Goal: Task Accomplishment & Management: Complete application form

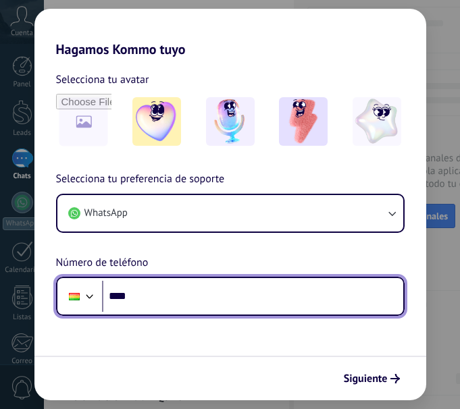
click at [199, 302] on input "****" at bounding box center [252, 296] width 301 height 31
click at [214, 297] on input "****" at bounding box center [252, 296] width 301 height 31
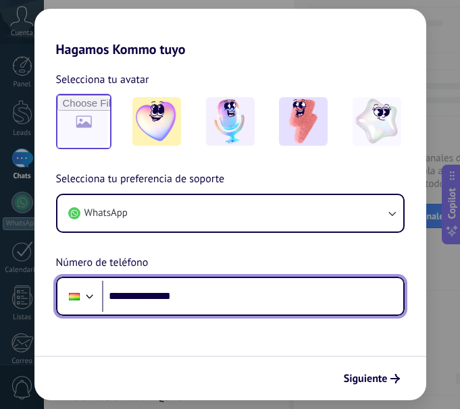
type input "**********"
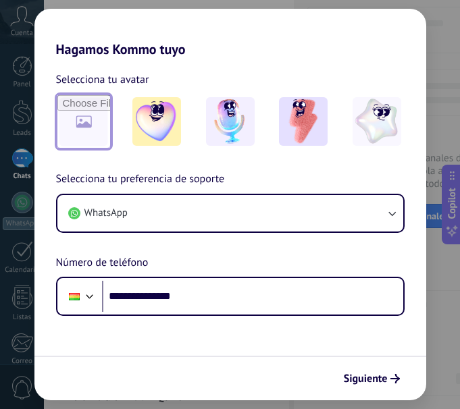
click at [78, 118] on input "file" at bounding box center [83, 121] width 53 height 53
click at [361, 378] on span "Siguiente" at bounding box center [366, 378] width 44 height 9
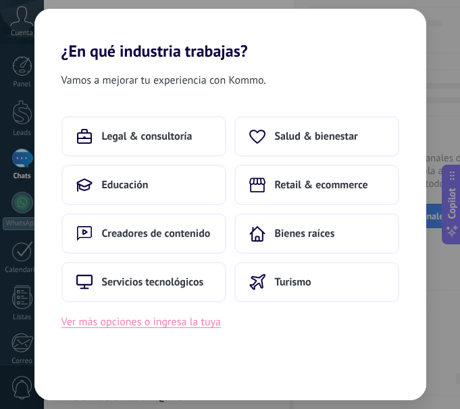
click at [185, 323] on button "Ver más opciones o ingresa la tuya" at bounding box center [140, 323] width 159 height 18
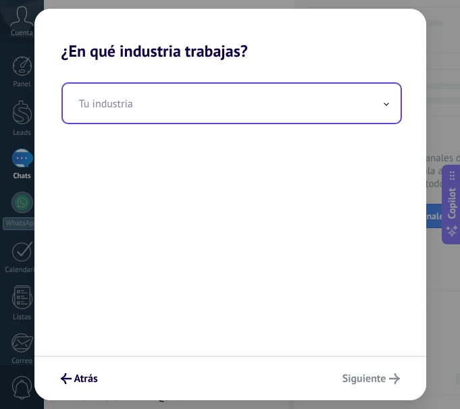
click at [386, 107] on span at bounding box center [386, 103] width 7 height 13
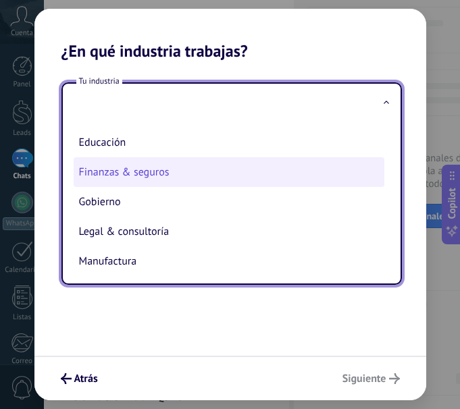
scroll to position [68, 0]
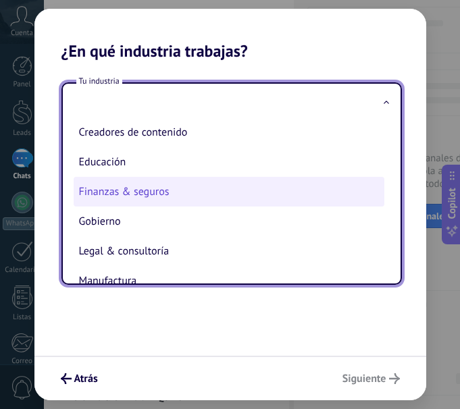
click at [239, 191] on li "Finanzas & seguros" at bounding box center [229, 192] width 311 height 30
type input "**********"
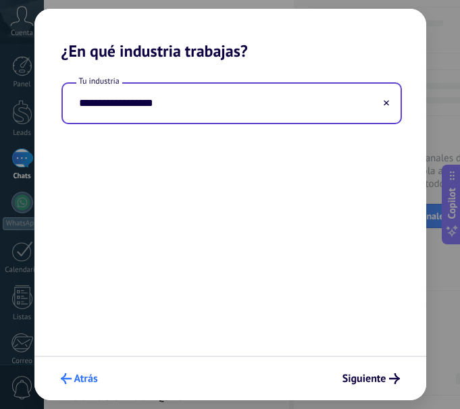
click at [80, 380] on span "Atrás" at bounding box center [86, 378] width 24 height 9
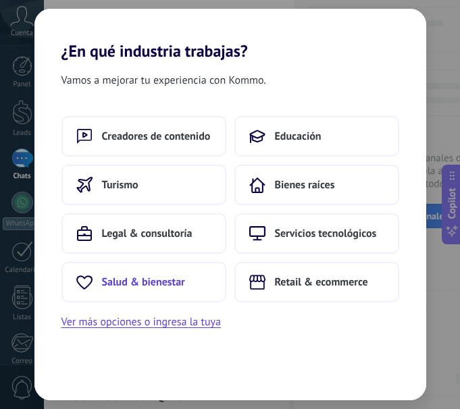
click at [159, 284] on span "Salud & bienestar" at bounding box center [143, 283] width 83 height 14
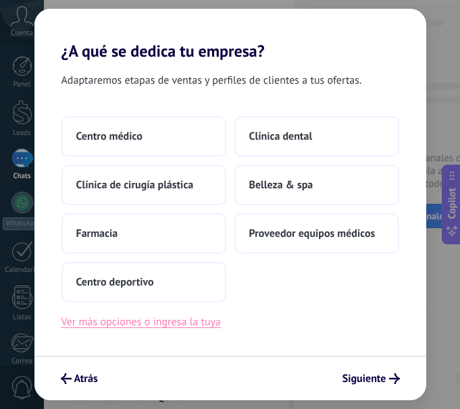
click at [171, 324] on button "Ver más opciones o ingresa la tuya" at bounding box center [140, 323] width 159 height 18
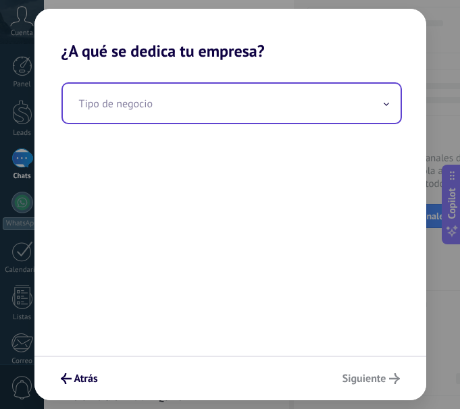
click at [384, 104] on icon at bounding box center [386, 104] width 4 height 2
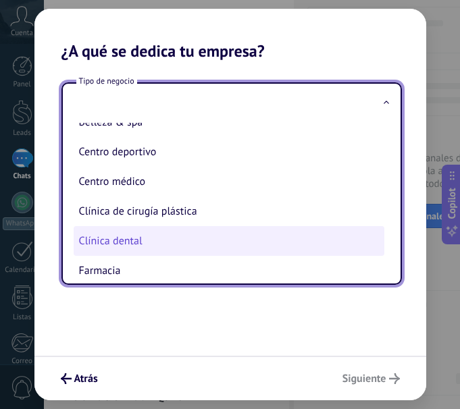
scroll to position [0, 0]
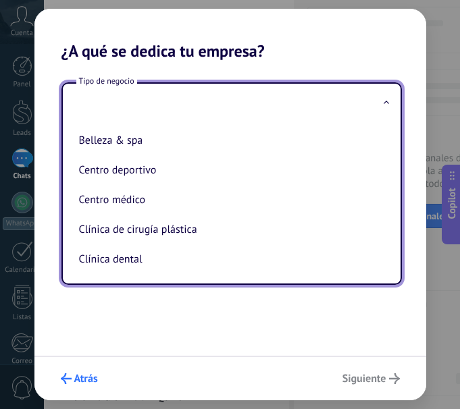
click at [76, 378] on span "Atrás" at bounding box center [86, 378] width 24 height 9
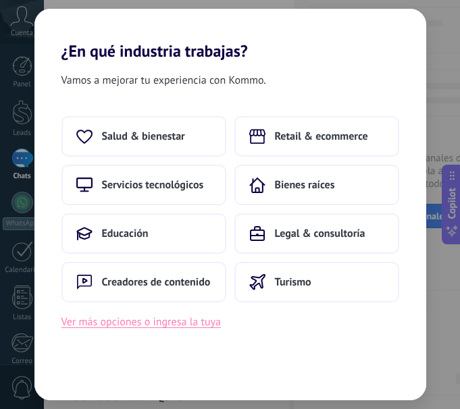
click at [146, 324] on button "Ver más opciones o ingresa la tuya" at bounding box center [140, 323] width 159 height 18
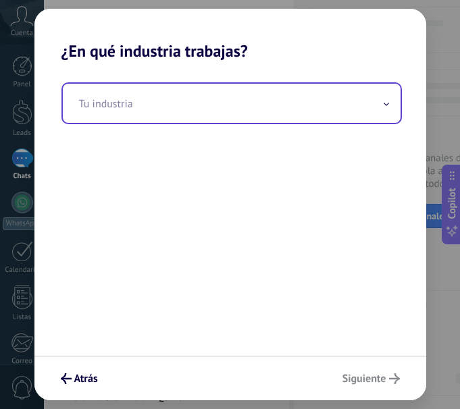
click at [385, 103] on span at bounding box center [386, 103] width 7 height 13
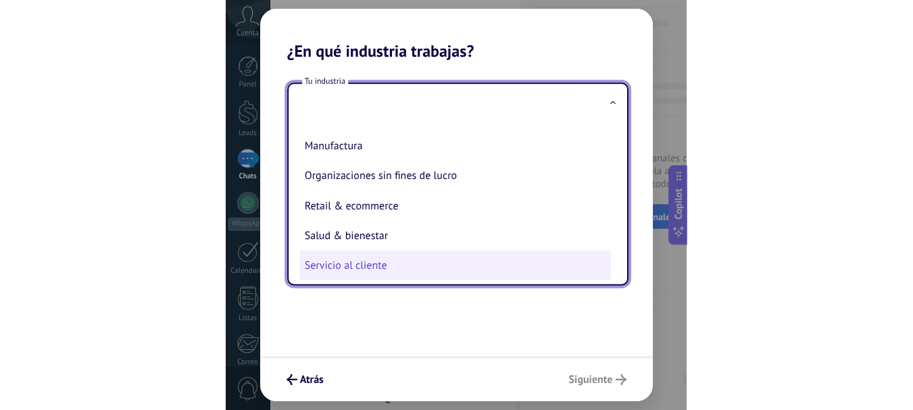
scroll to position [135, 0]
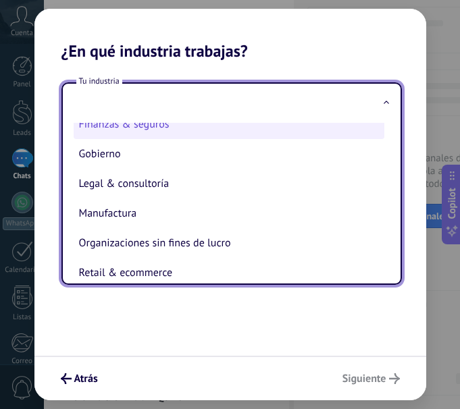
click at [143, 123] on li "Finanzas & seguros" at bounding box center [229, 124] width 311 height 30
type input "**********"
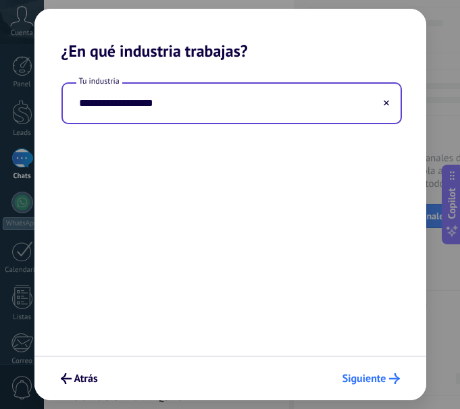
click at [365, 374] on span "Siguiente" at bounding box center [365, 378] width 44 height 9
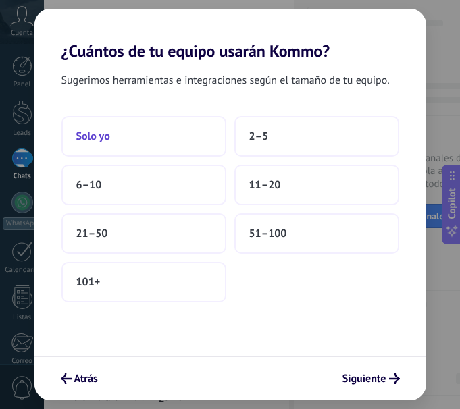
click at [111, 133] on button "Solo yo" at bounding box center [143, 136] width 165 height 41
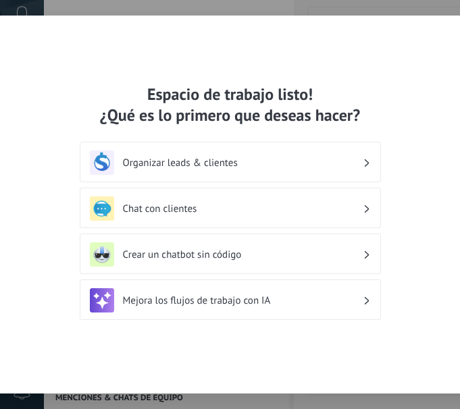
click at [364, 159] on div "Organizar leads & clientes" at bounding box center [230, 163] width 281 height 24
click at [187, 161] on h3 "Organizar leads & clientes" at bounding box center [243, 163] width 240 height 13
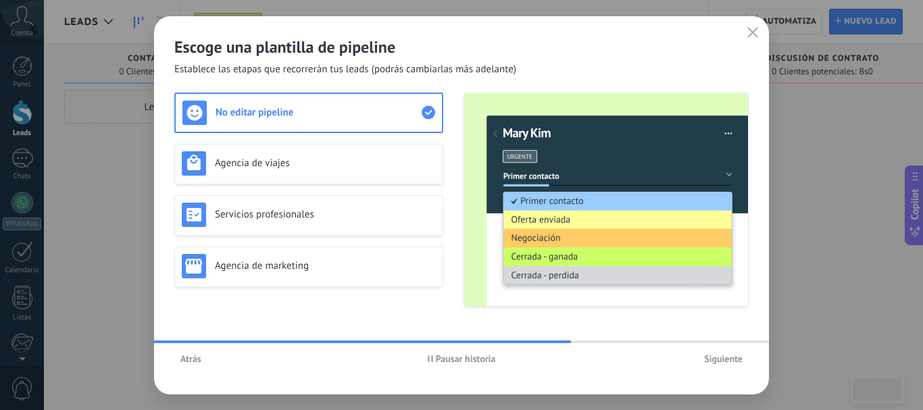
click at [191, 357] on span "Atrás" at bounding box center [190, 358] width 21 height 9
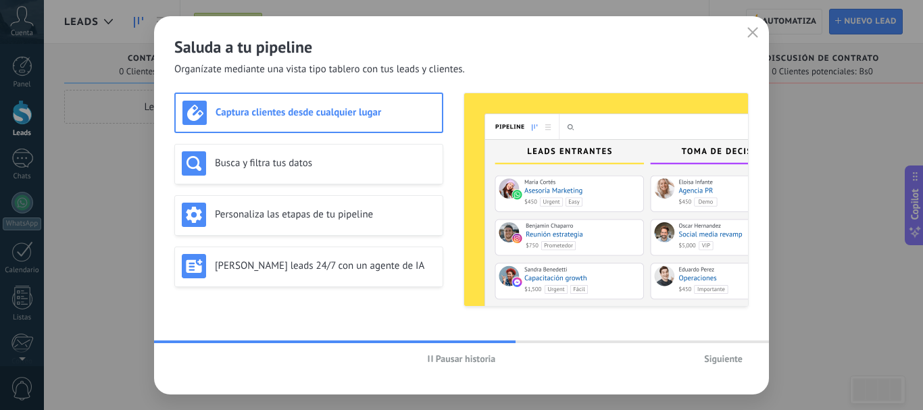
click at [443, 358] on span "Pausar historia" at bounding box center [466, 358] width 60 height 9
click at [259, 161] on h3 "Busca y filtra tus datos" at bounding box center [325, 163] width 221 height 13
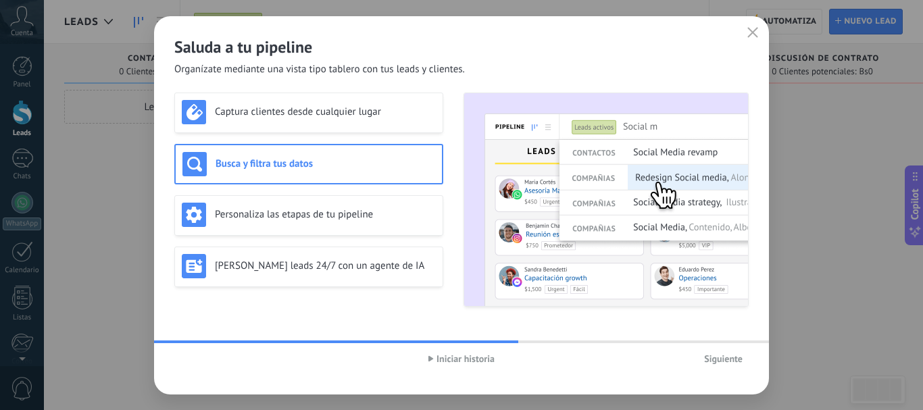
click at [431, 359] on use "button" at bounding box center [430, 357] width 5 height 5
click at [459, 359] on span "Siguiente" at bounding box center [723, 358] width 39 height 9
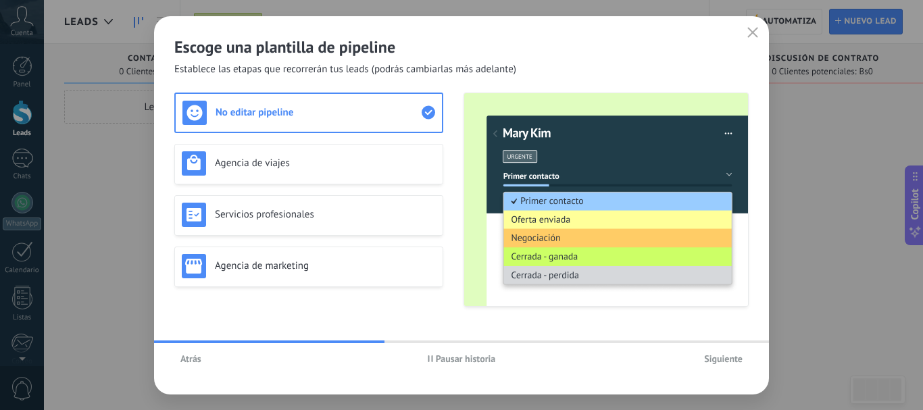
click at [436, 356] on span "Pausar historia" at bounding box center [466, 358] width 60 height 9
click at [459, 201] on img at bounding box center [606, 199] width 284 height 213
click at [428, 113] on use at bounding box center [429, 113] width 14 height 14
click at [438, 361] on span "Iniciar historia" at bounding box center [465, 358] width 58 height 9
click at [459, 357] on span "Siguiente" at bounding box center [723, 358] width 39 height 9
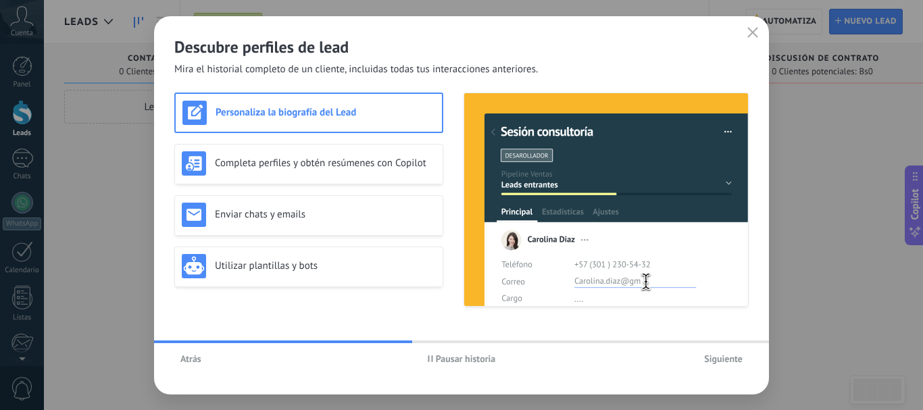
click at [439, 359] on span "Pausar historia" at bounding box center [466, 358] width 60 height 9
click at [289, 214] on h3 "Enviar chats y emails" at bounding box center [325, 214] width 221 height 13
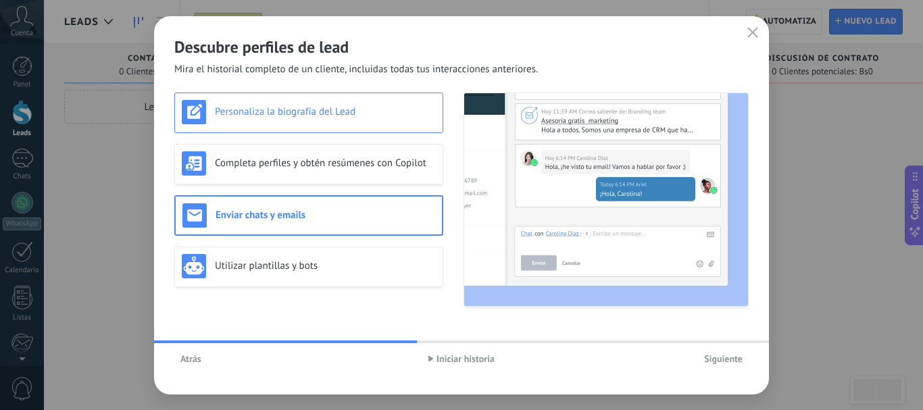
click at [279, 114] on h3 "Personaliza la biografía del Lead" at bounding box center [325, 111] width 221 height 13
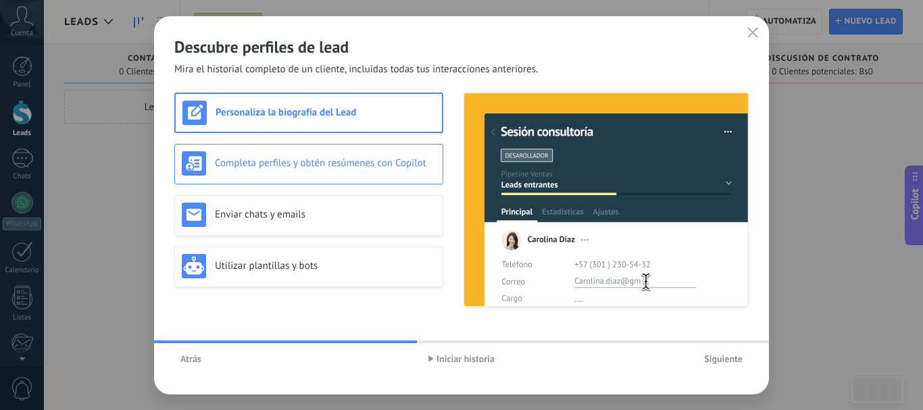
click at [278, 166] on h3 "Completa perfiles y obtén resúmenes con Copilot" at bounding box center [325, 163] width 221 height 13
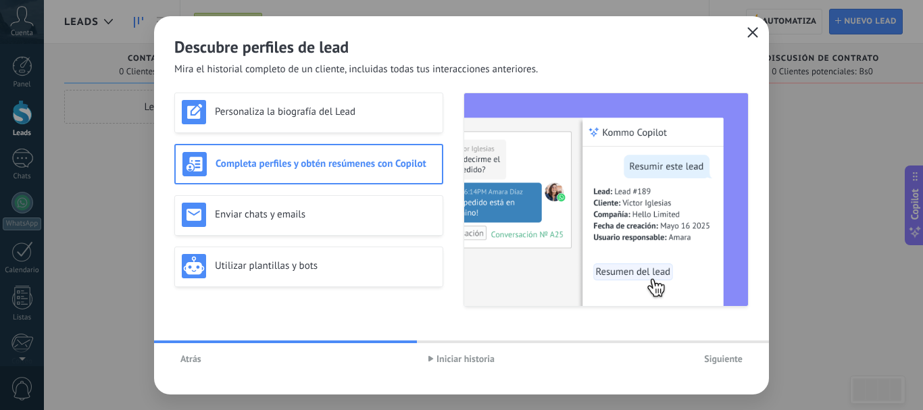
click at [459, 37] on icon "button" at bounding box center [752, 32] width 11 height 11
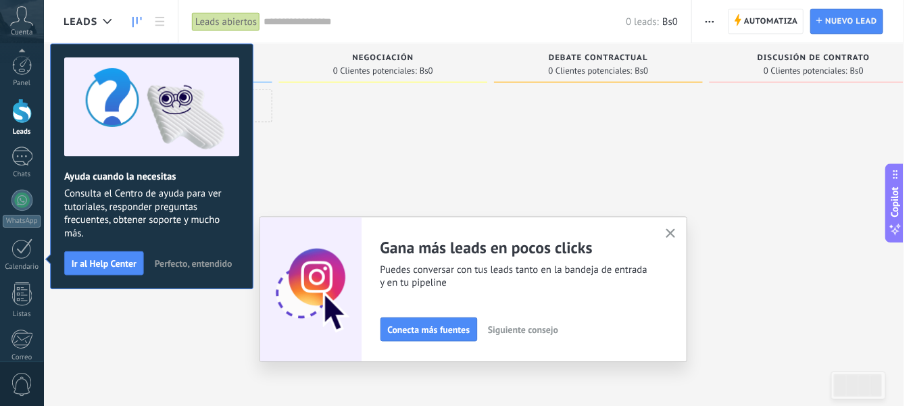
scroll to position [152, 0]
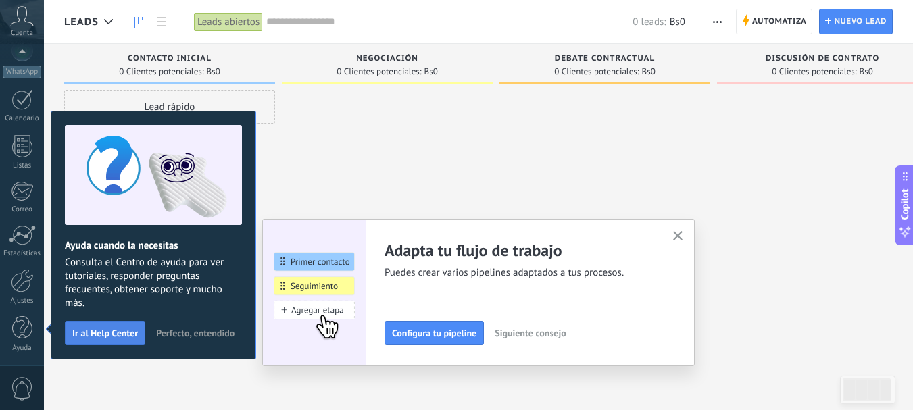
click at [122, 331] on span "Ir al Help Center" at bounding box center [105, 332] width 66 height 9
